Goal: Information Seeking & Learning: Compare options

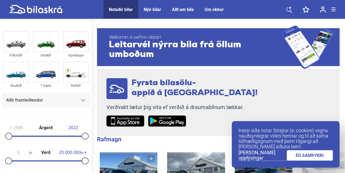
click at [51, 136] on div at bounding box center [46, 136] width 77 height 1
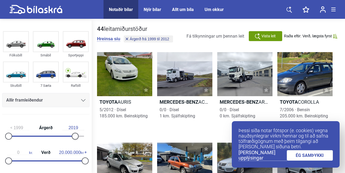
type input "2020"
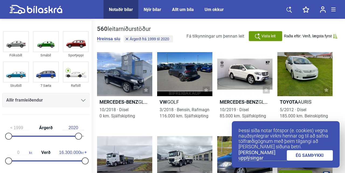
click at [68, 161] on div at bounding box center [46, 161] width 77 height 1
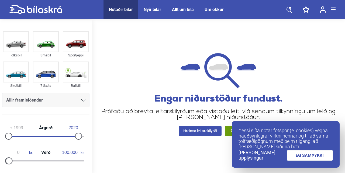
click at [316, 156] on link "ÉG SAMÞYKKI" at bounding box center [310, 156] width 46 height 11
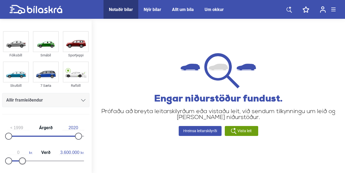
type input "3.500.000"
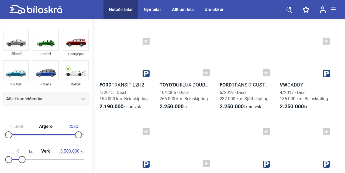
scroll to position [3801, 0]
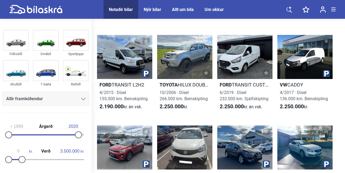
click at [129, 79] on div at bounding box center [124, 57] width 55 height 44
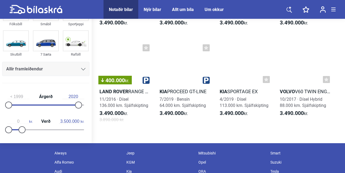
scroll to position [7765, 0]
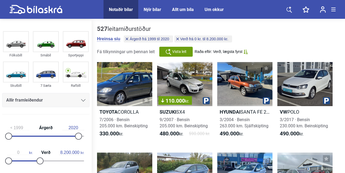
type input "16.300.000"
type input "2012"
type input "20.000.000"
